Goal: Information Seeking & Learning: Check status

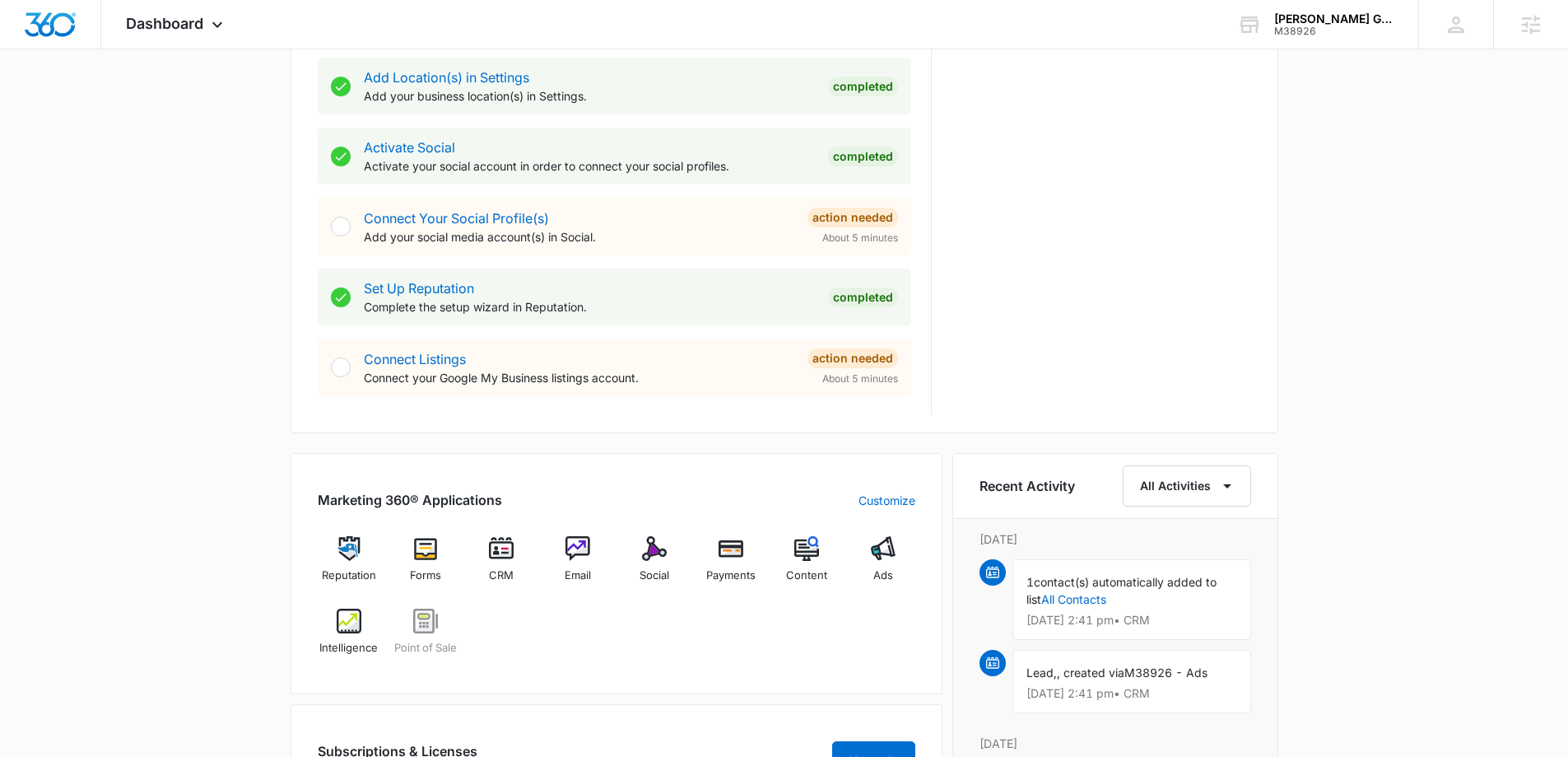
scroll to position [741, 0]
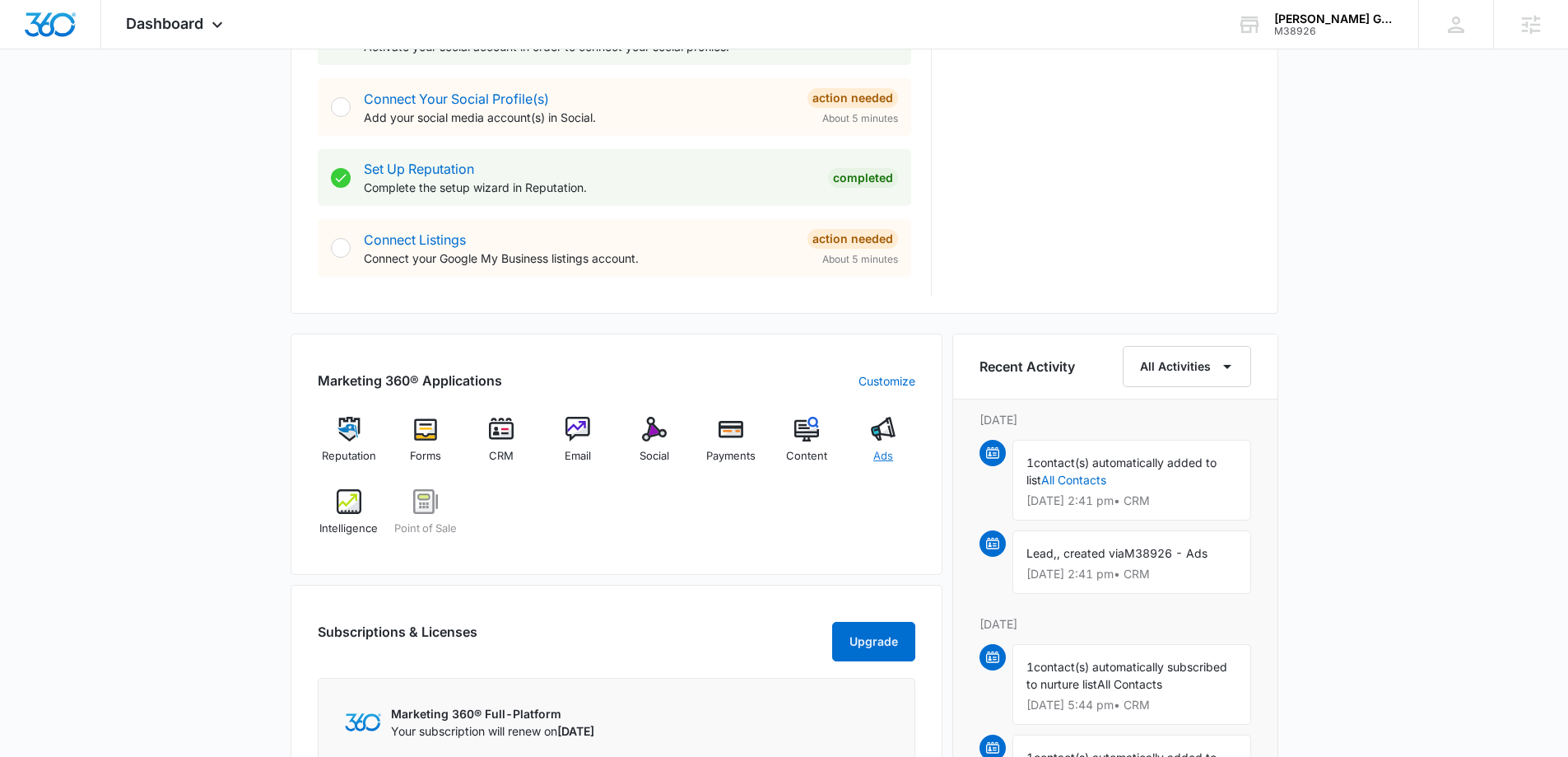
drag, startPoint x: 912, startPoint y: 432, endPoint x: 890, endPoint y: 435, distance: 22.2
click at [783, 432] on div "Ads" at bounding box center [883, 446] width 64 height 59
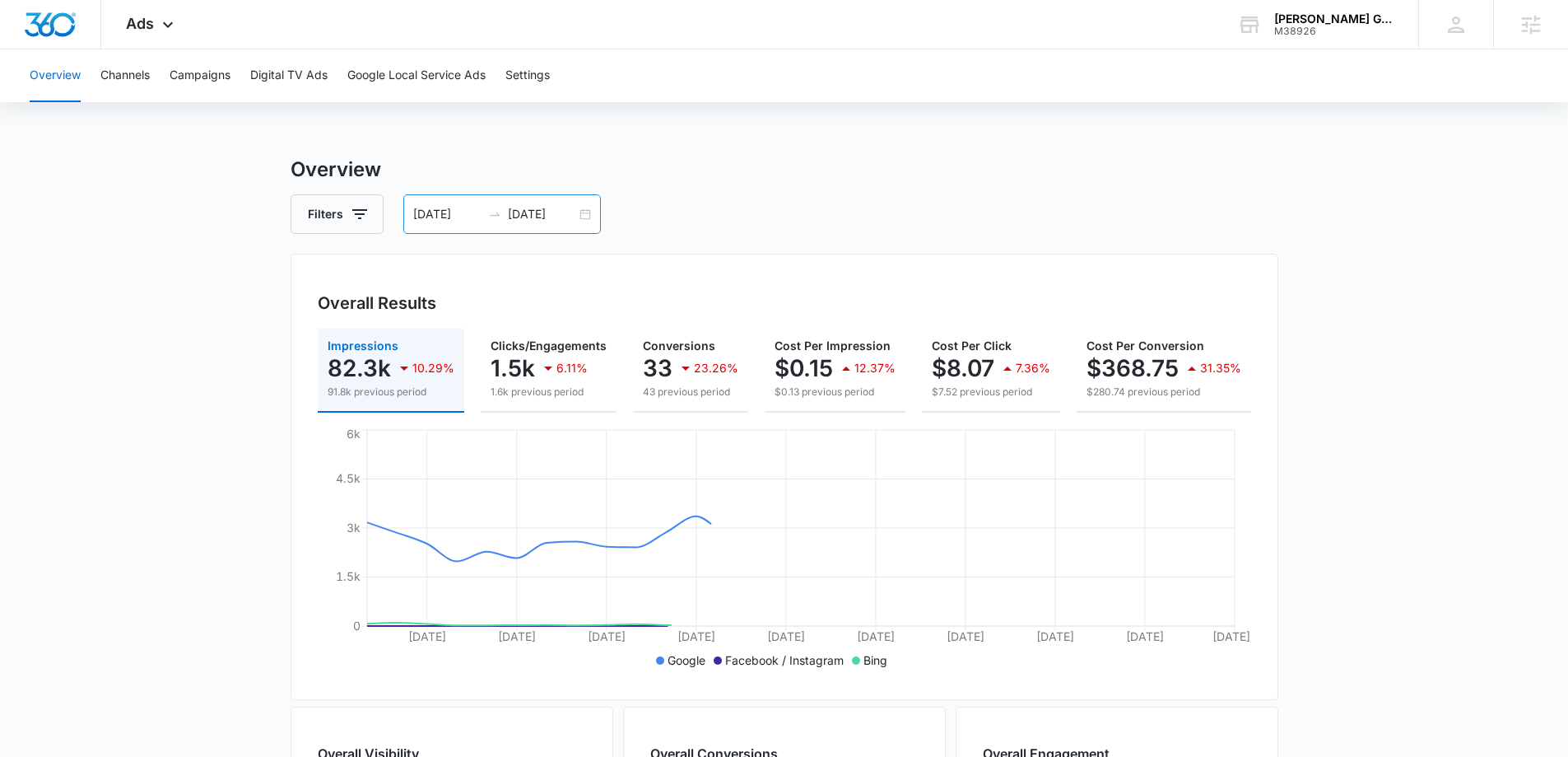
click at [594, 219] on div "09/01/2025 09/30/2025" at bounding box center [502, 214] width 197 height 40
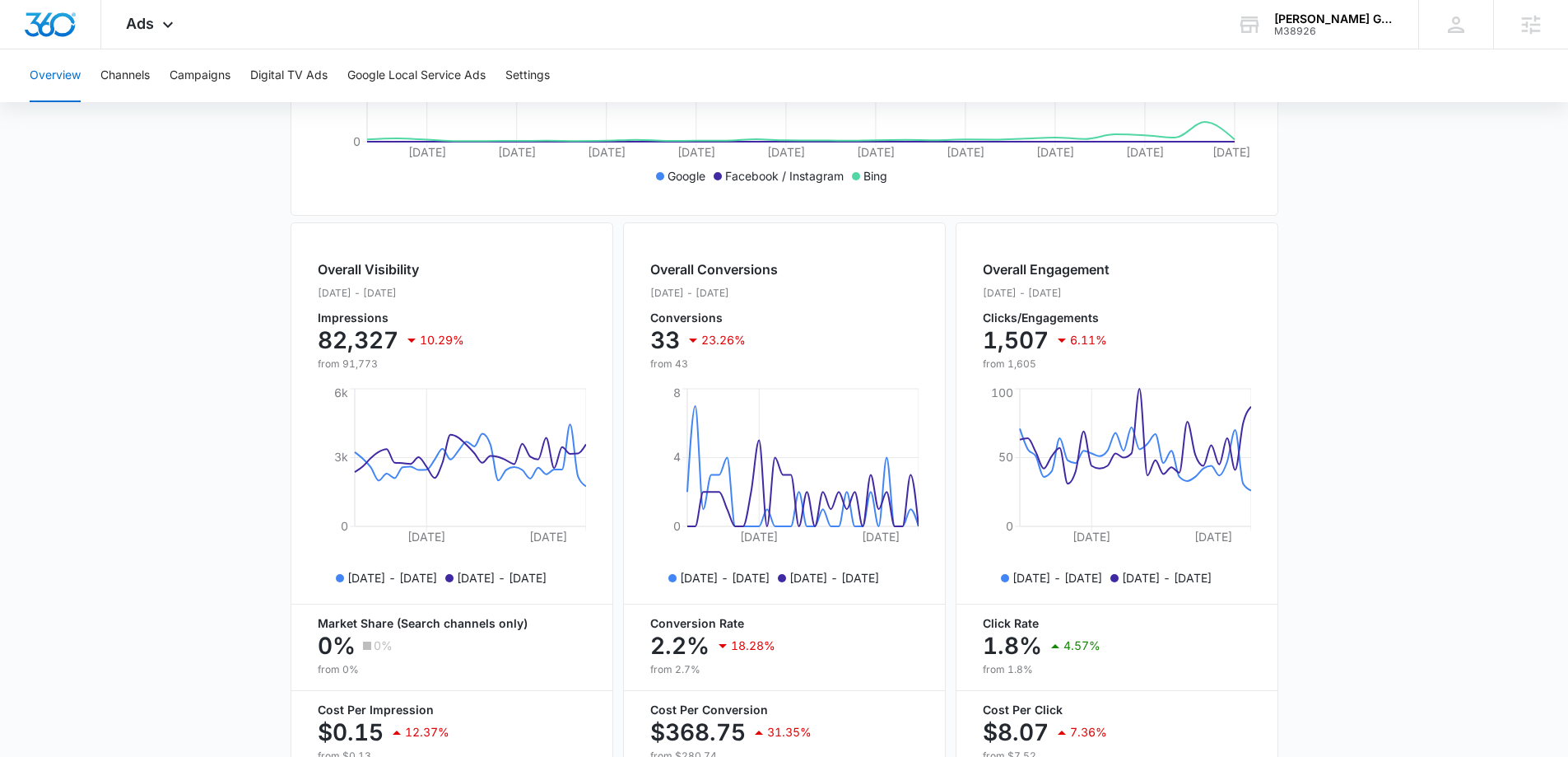
scroll to position [264, 0]
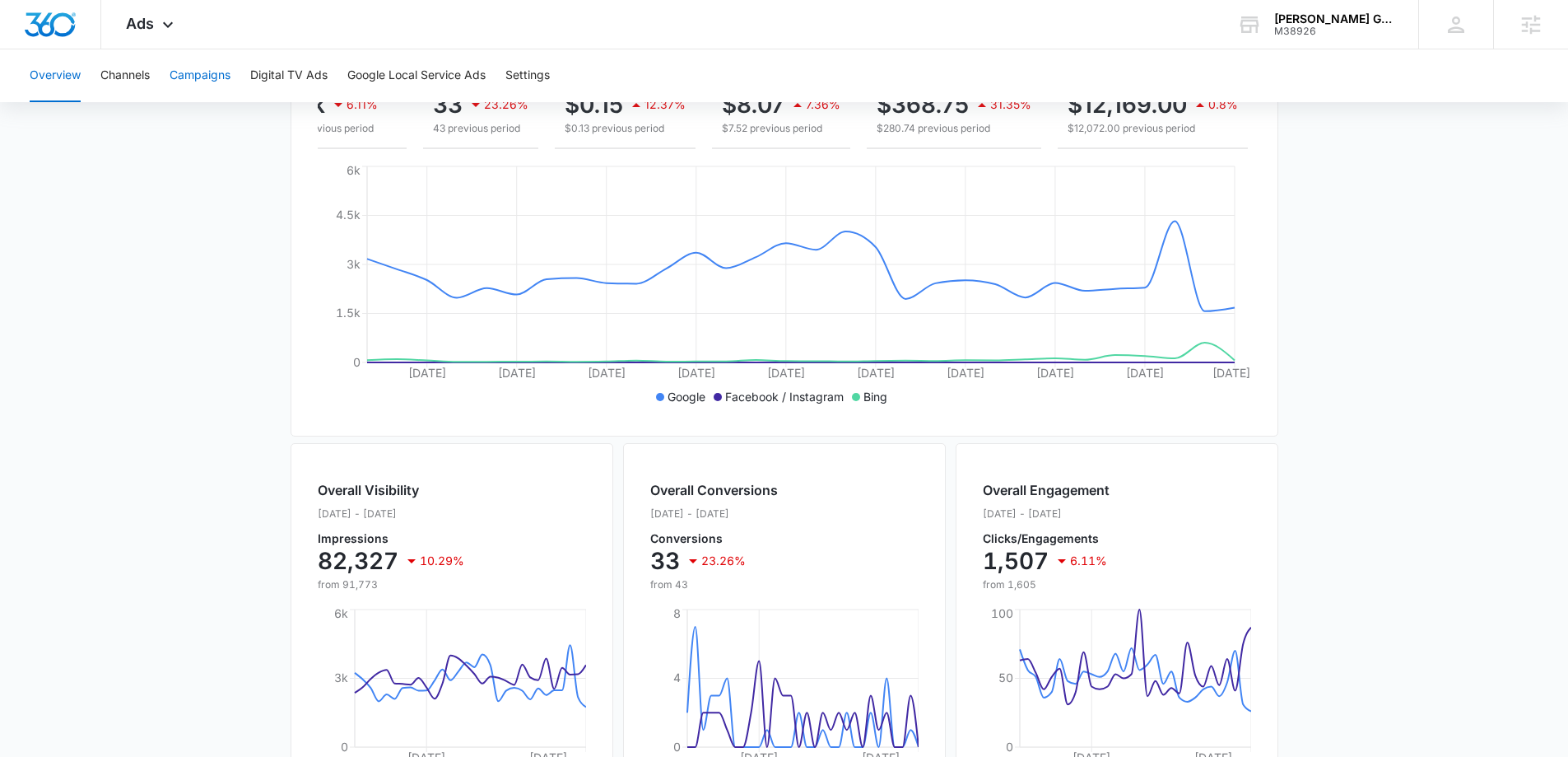
click at [212, 80] on button "Campaigns" at bounding box center [200, 76] width 61 height 53
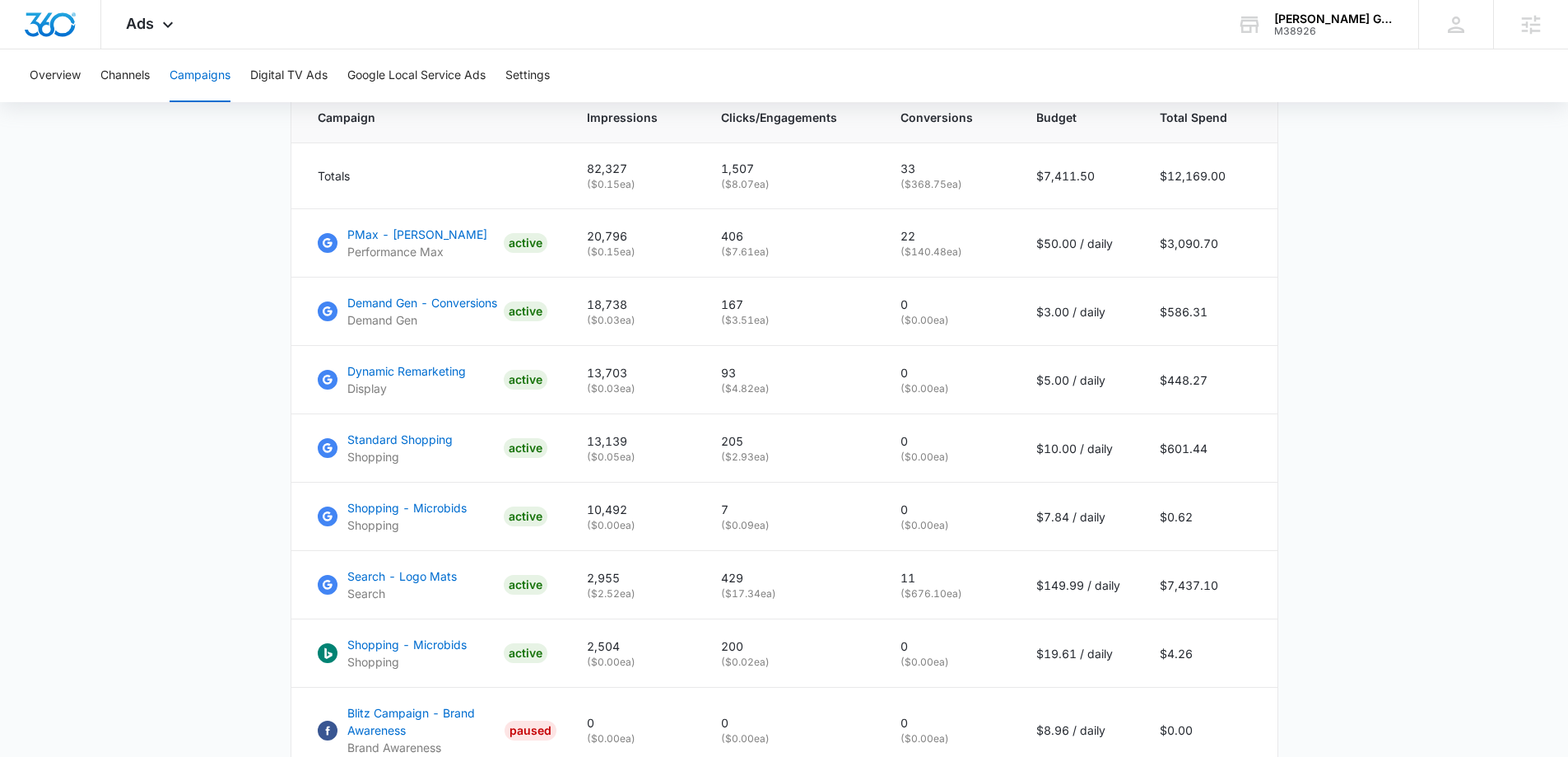
scroll to position [741, 0]
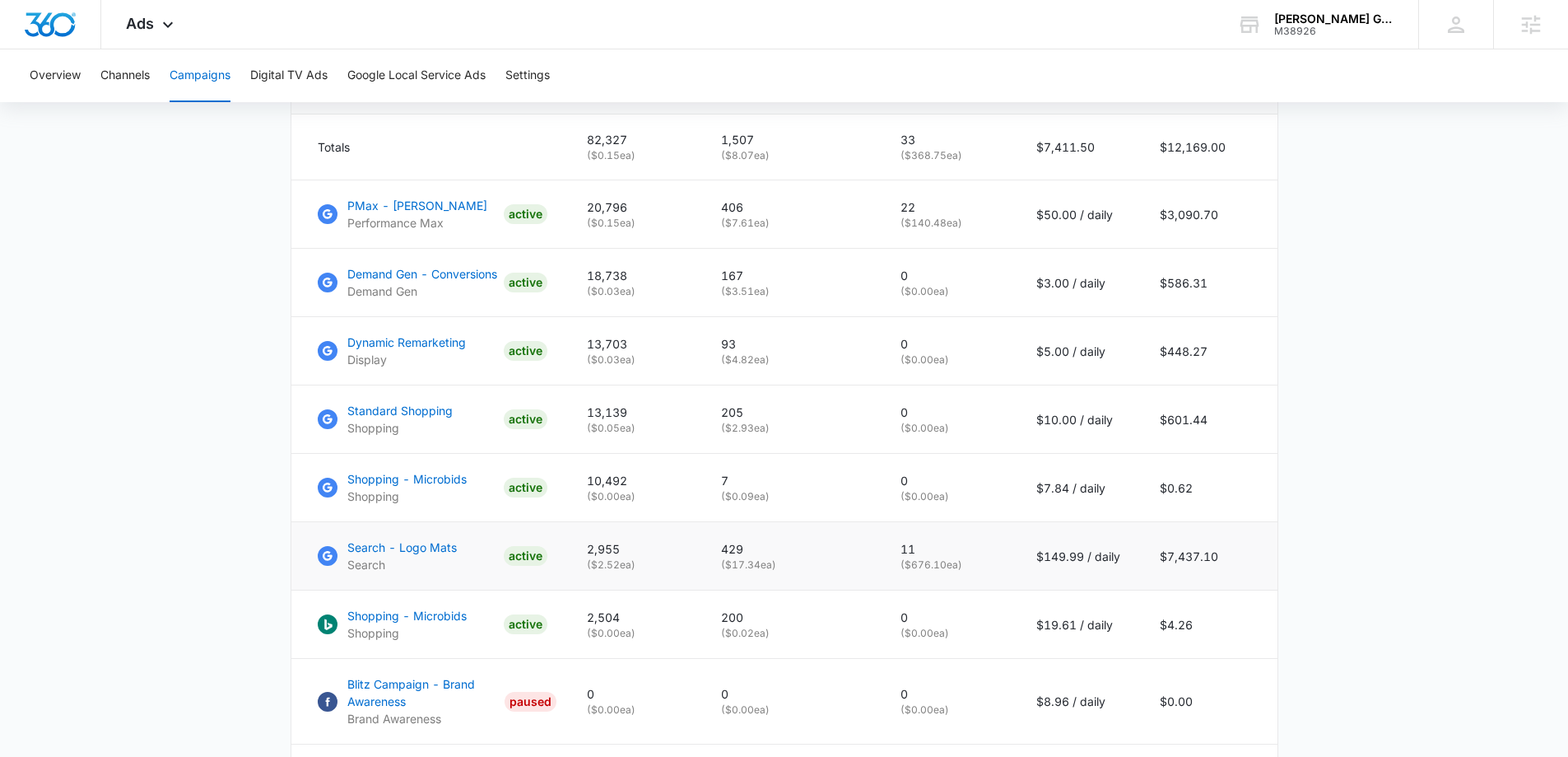
drag, startPoint x: 904, startPoint y: 579, endPoint x: 989, endPoint y: 582, distance: 85.1
click at [783, 492] on p "( $676.10 ea)" at bounding box center [949, 565] width 96 height 15
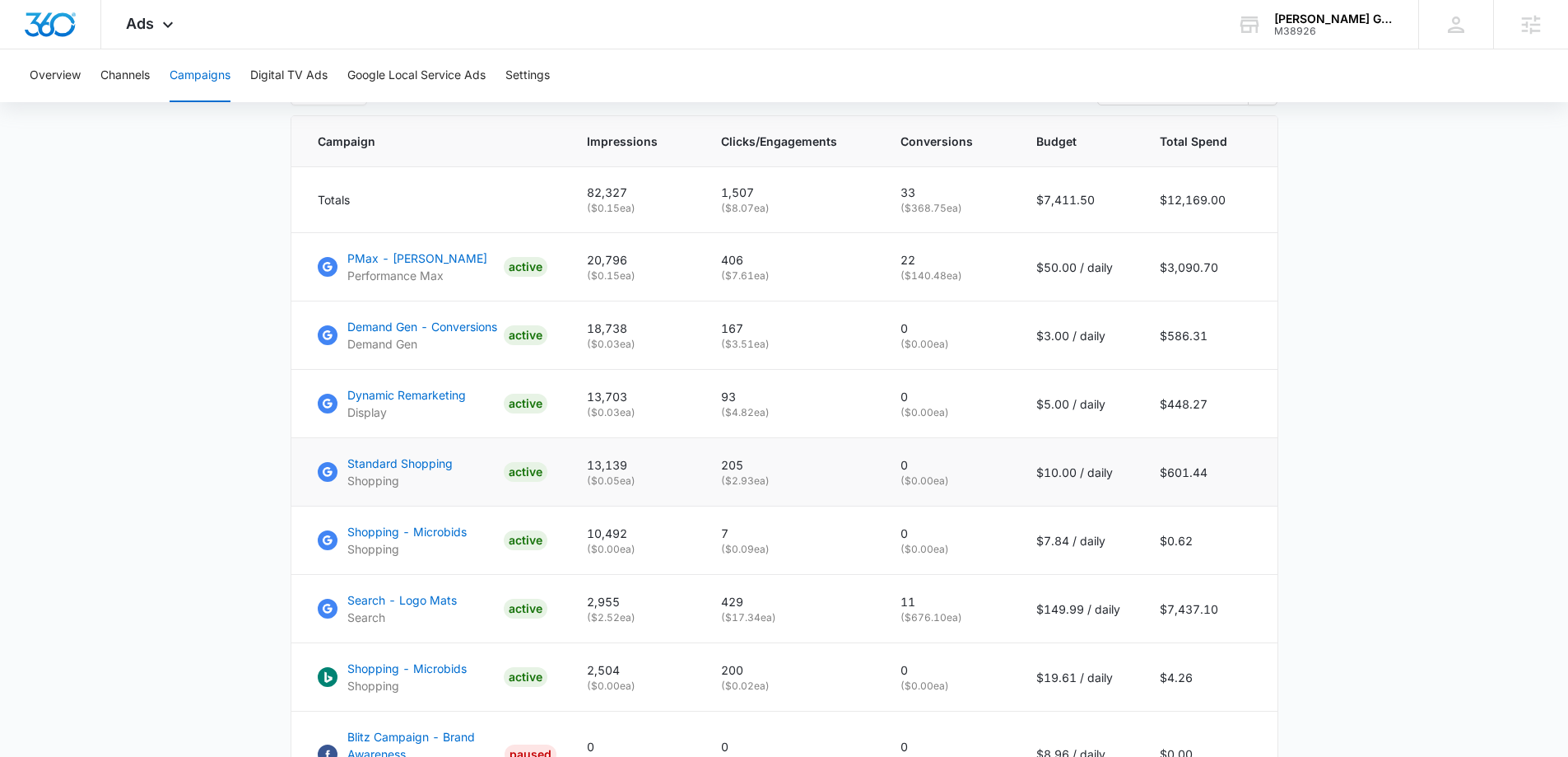
scroll to position [658, 0]
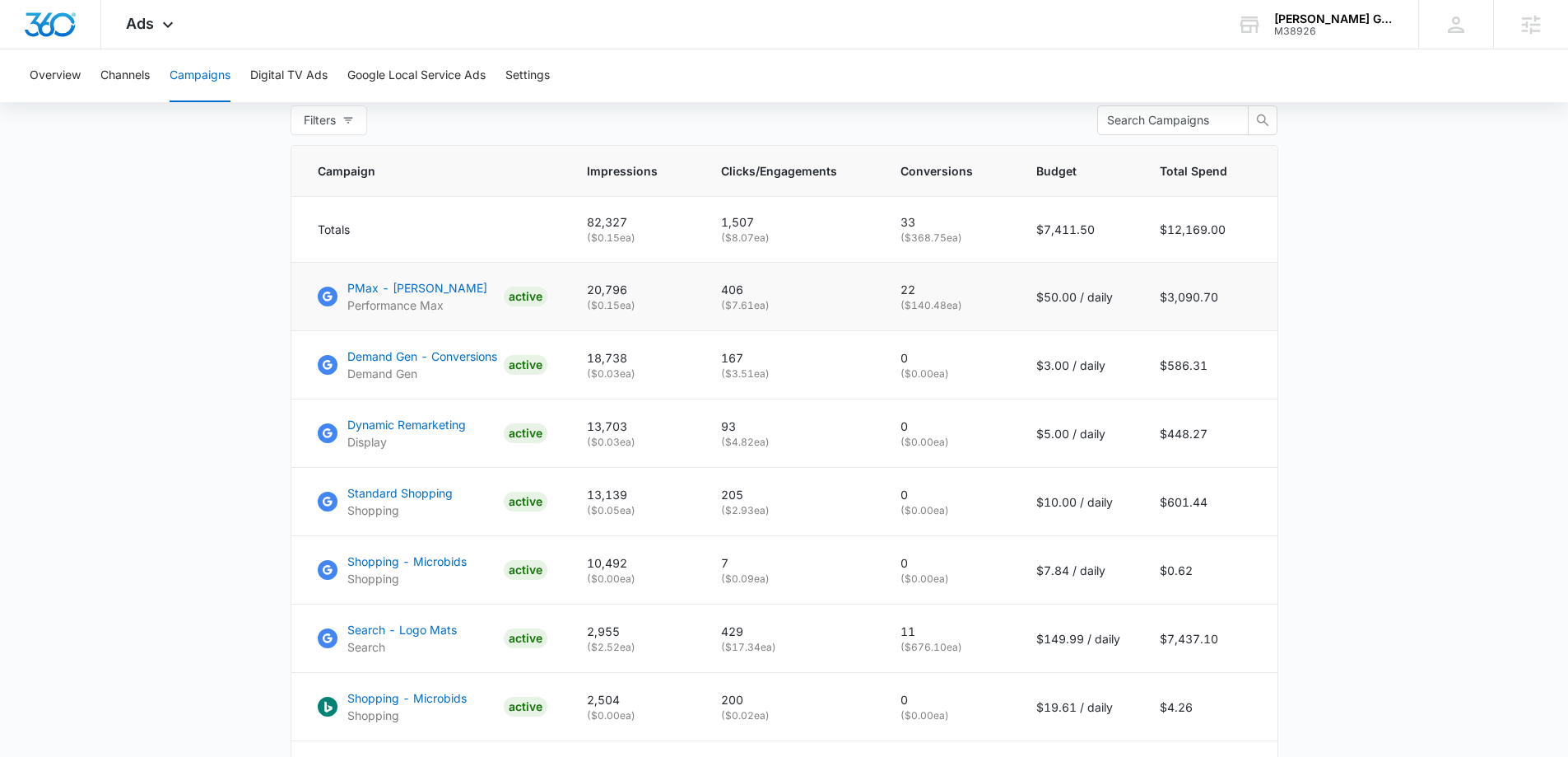
drag, startPoint x: 892, startPoint y: 317, endPoint x: 984, endPoint y: 315, distance: 92.0
click at [783, 315] on td "22 ( $140.48 ea)" at bounding box center [949, 297] width 136 height 68
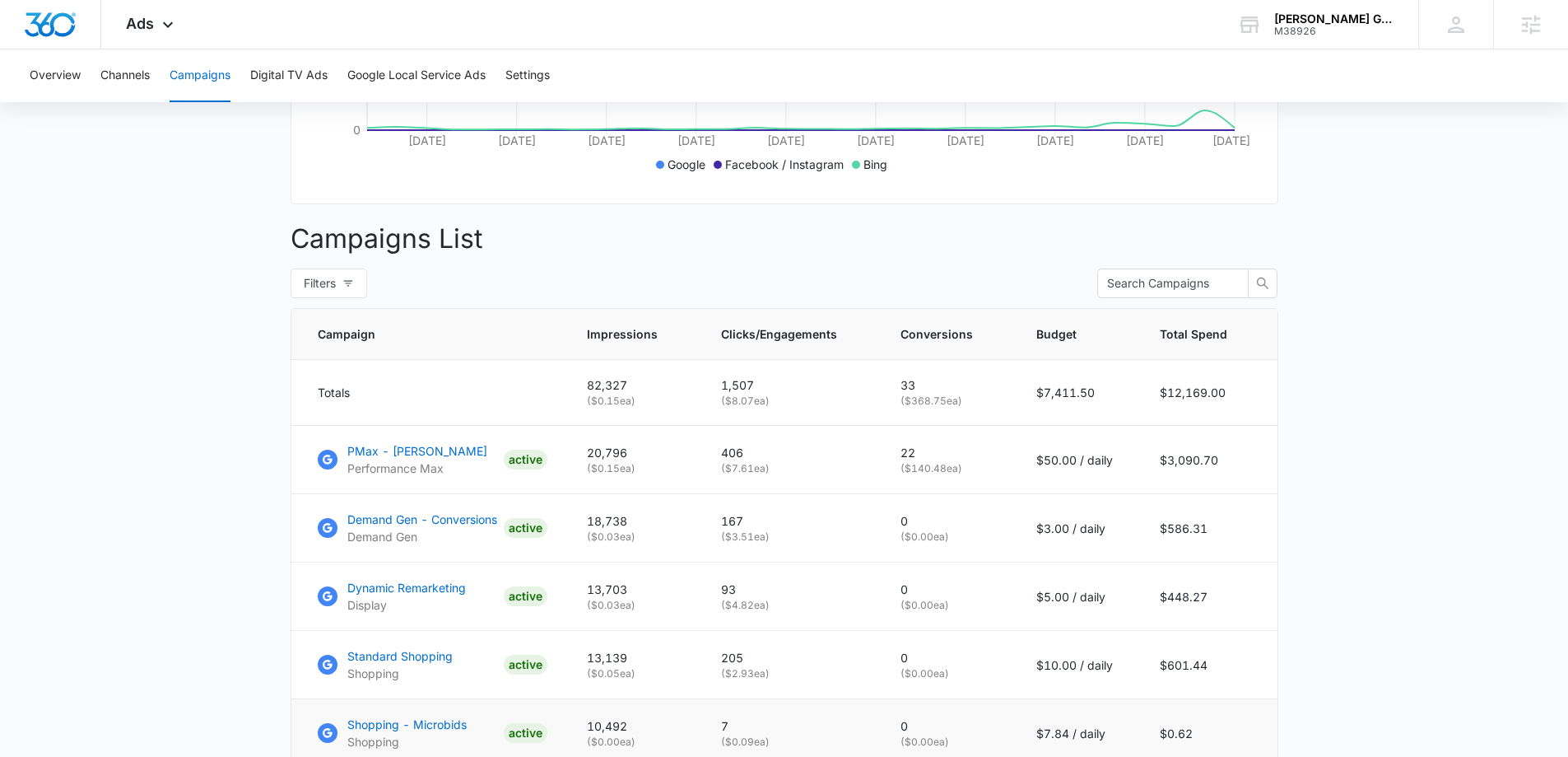
scroll to position [494, 0]
click at [145, 312] on main "Campaigns Filters 09/01/2025 09/30/2025 Overall Results Impressions 82.3k 10.29…" at bounding box center [784, 452] width 1568 height 1583
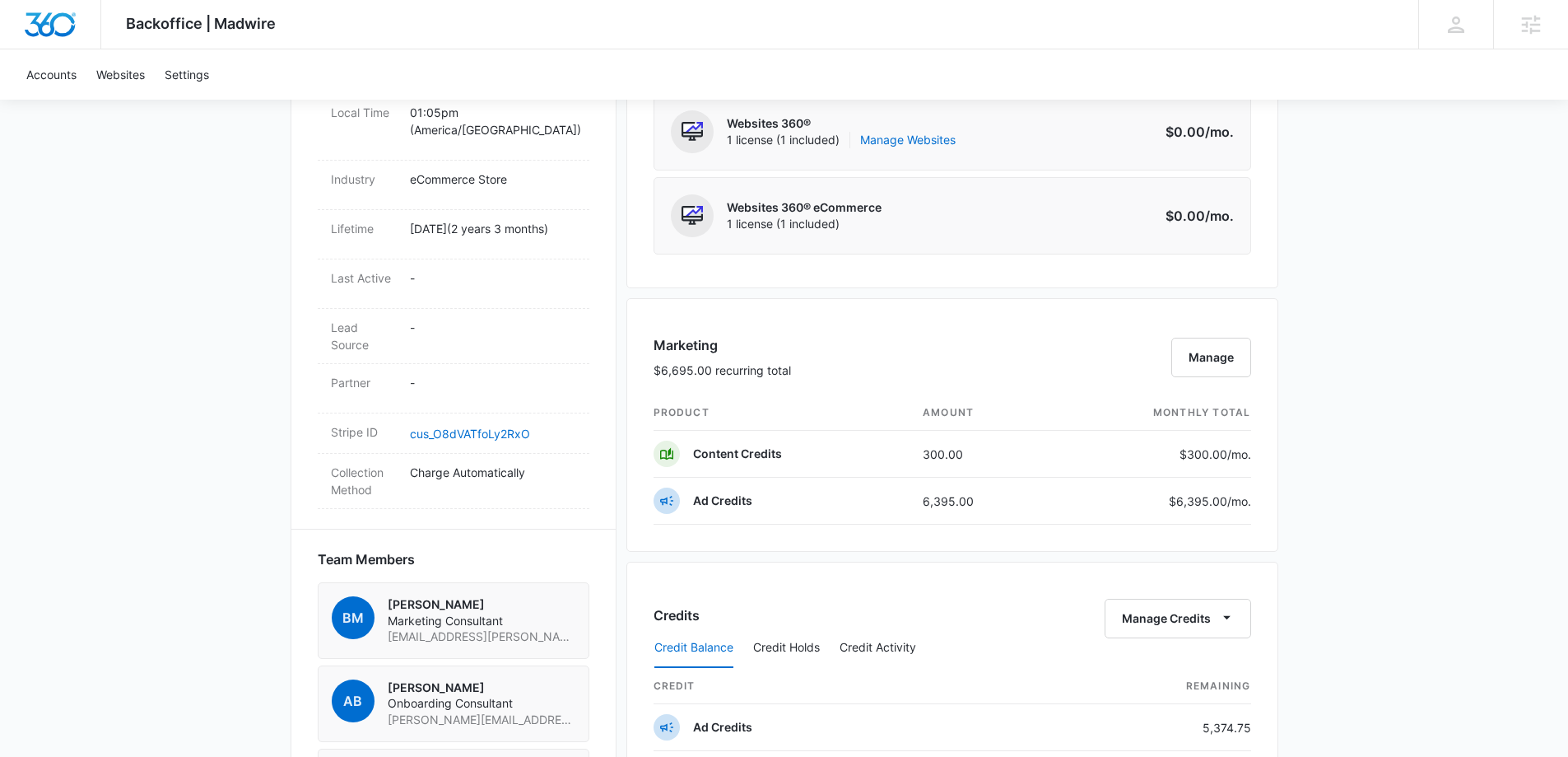
scroll to position [905, 0]
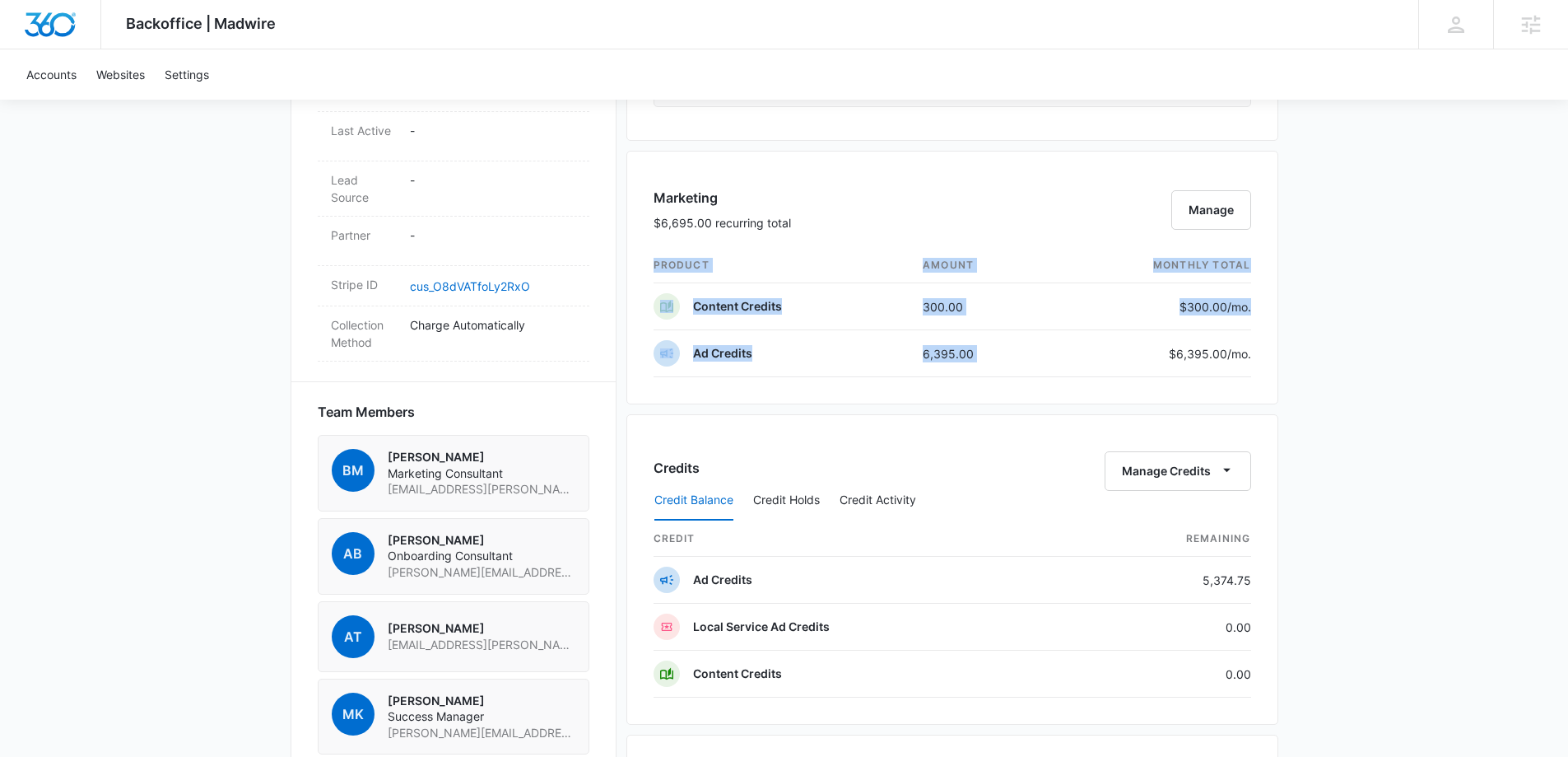
drag, startPoint x: 1259, startPoint y: 353, endPoint x: 1337, endPoint y: 350, distance: 78.1
click at [1337, 350] on div "Backoffice | Madwire Apps Settings [PERSON_NAME] Koethe [EMAIL_ADDRESS][PERSON_…" at bounding box center [784, 204] width 1568 height 2219
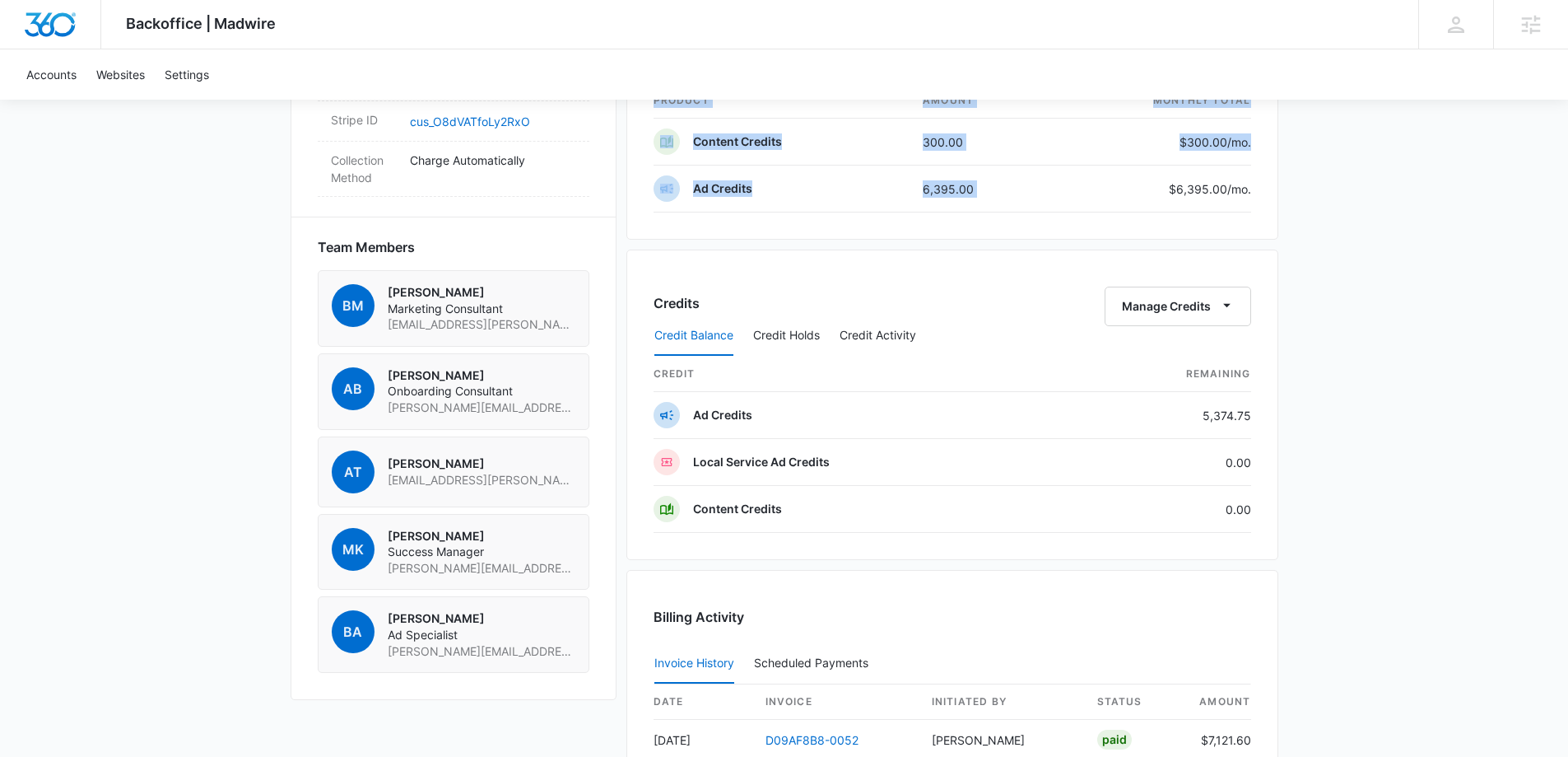
scroll to position [741, 0]
